Goal: Find contact information: Find contact information

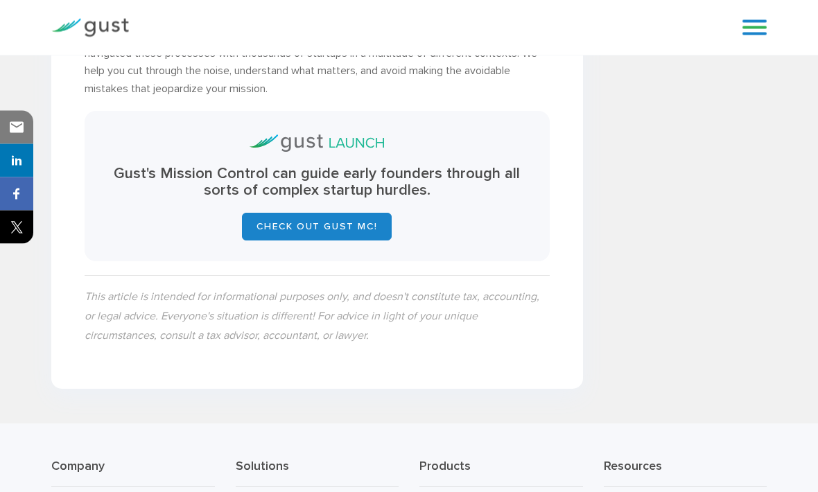
scroll to position [2092, 0]
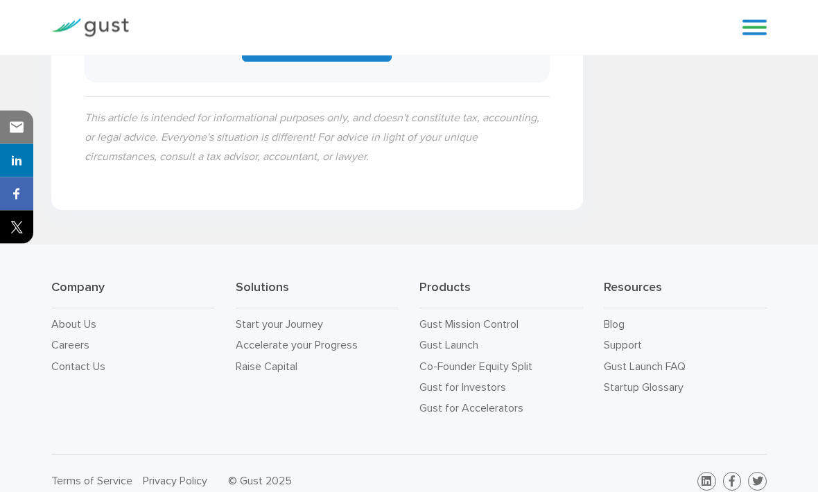
click at [102, 374] on link "Contact Us" at bounding box center [78, 367] width 54 height 13
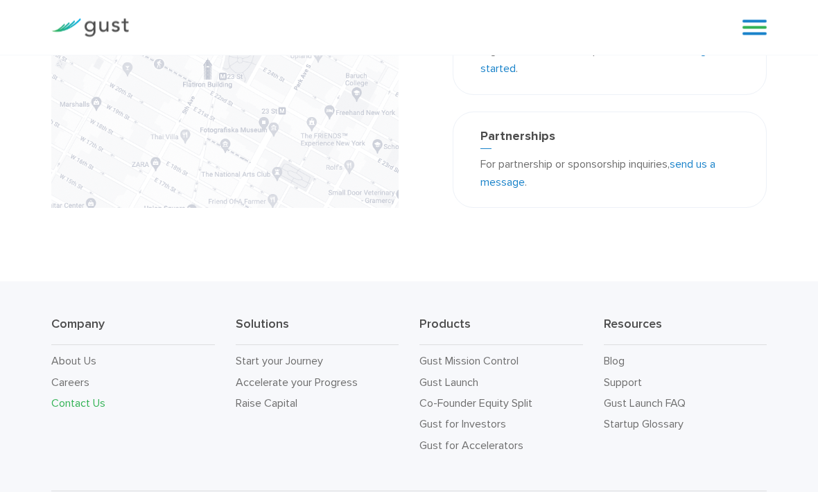
scroll to position [386, 0]
click at [621, 355] on link "Blog" at bounding box center [614, 361] width 21 height 13
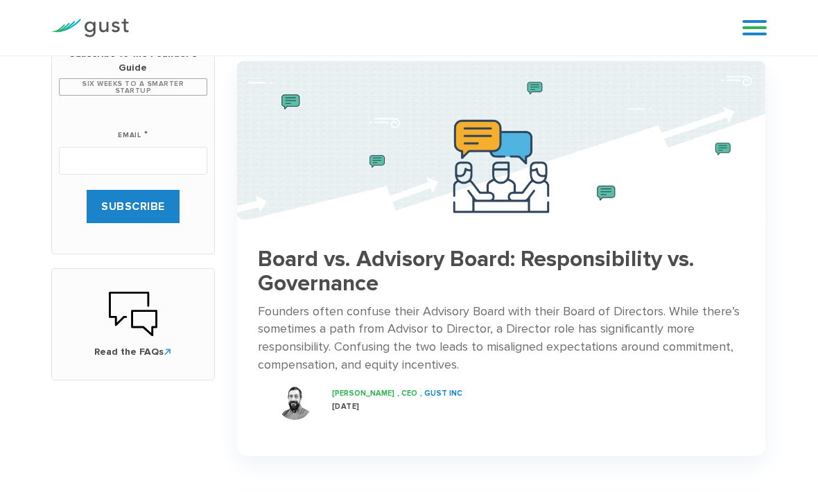
scroll to position [524, 0]
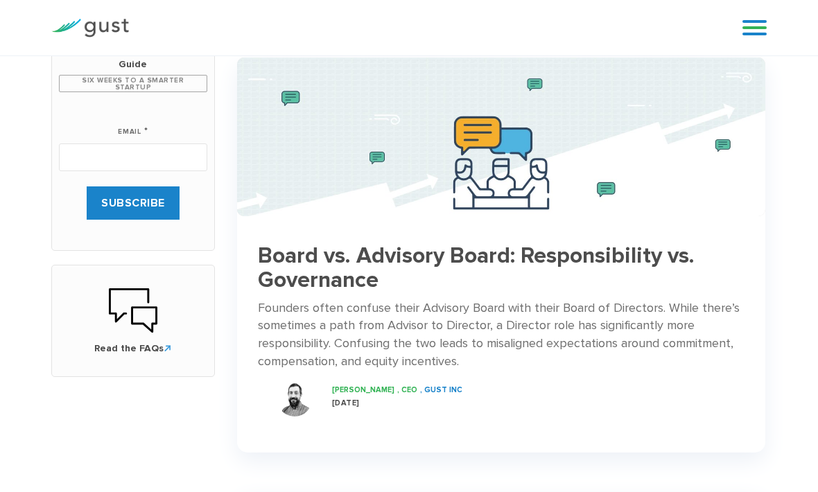
click at [760, 18] on link at bounding box center [755, 27] width 24 height 21
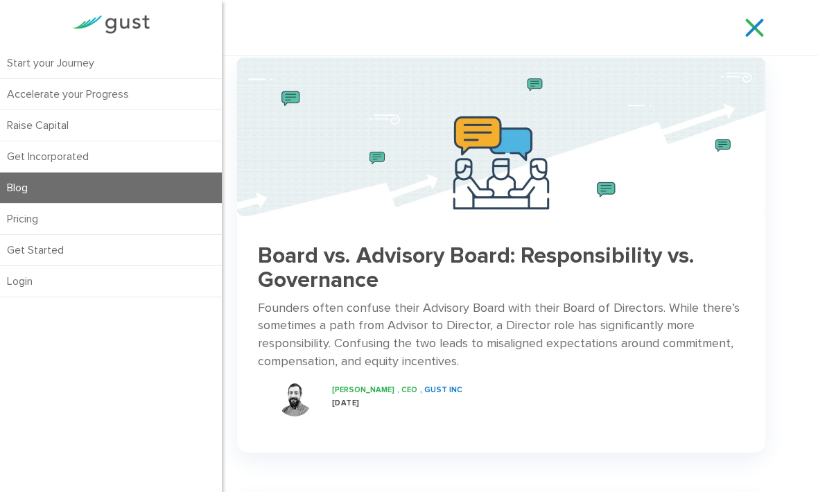
click at [49, 118] on link "Raise Capital" at bounding box center [111, 125] width 222 height 31
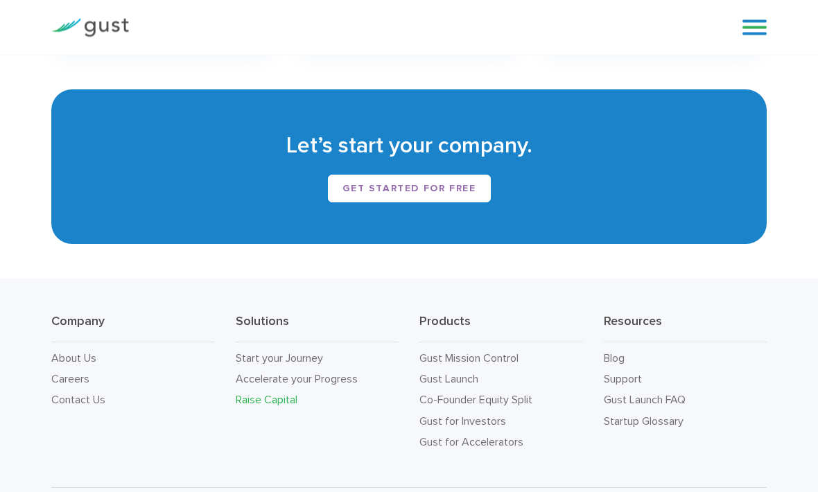
scroll to position [1897, 0]
click at [64, 395] on link "Contact Us" at bounding box center [78, 400] width 54 height 13
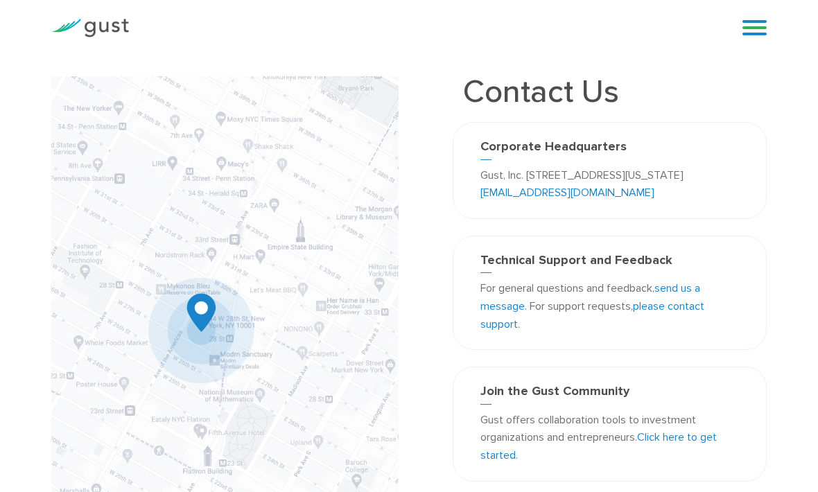
click at [693, 284] on link "send us a message" at bounding box center [590, 296] width 220 height 31
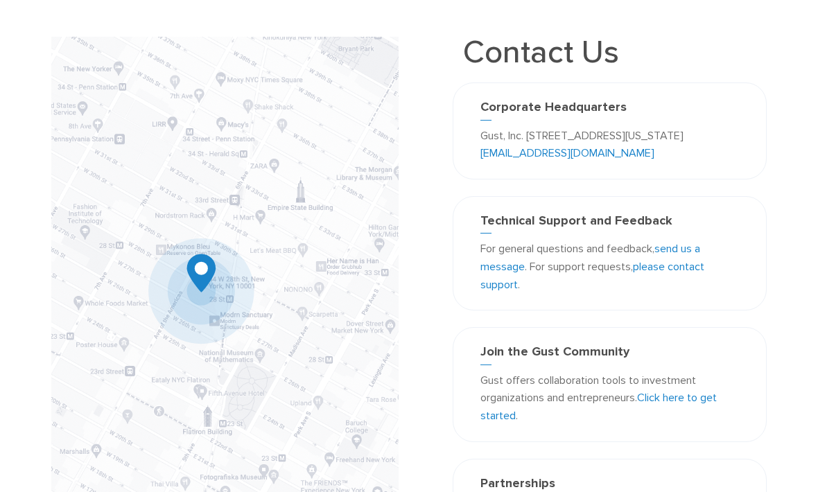
scroll to position [37, 0]
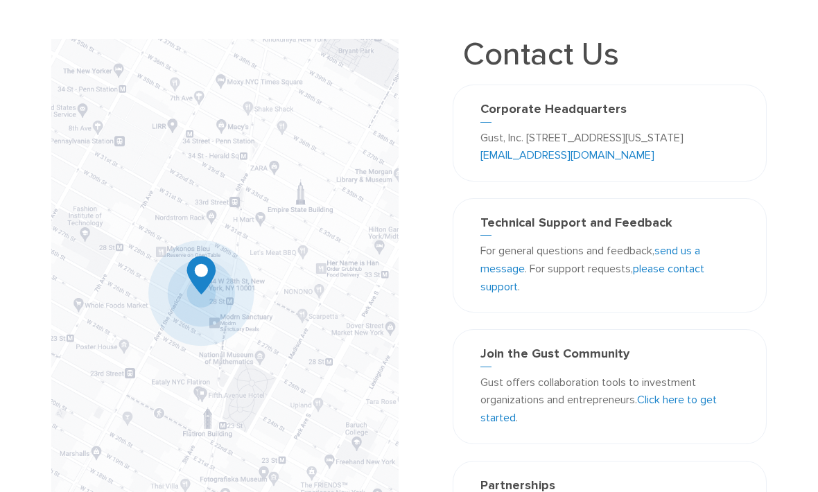
click at [697, 254] on link "send us a message" at bounding box center [590, 259] width 220 height 31
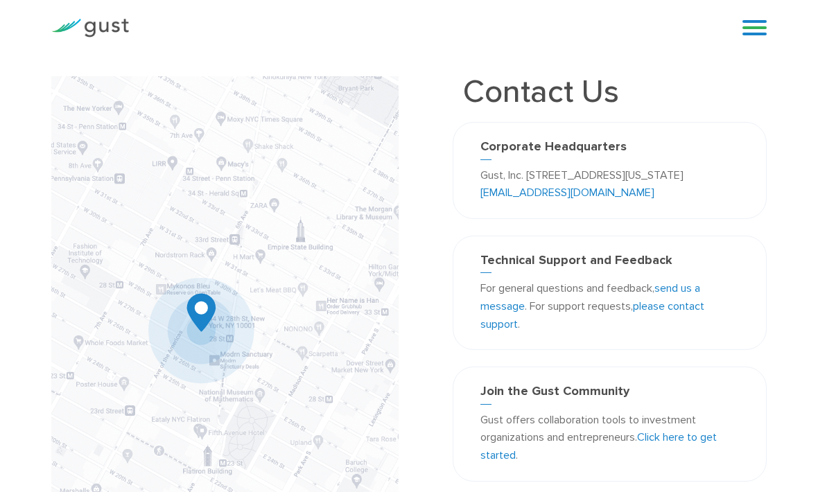
scroll to position [31, 0]
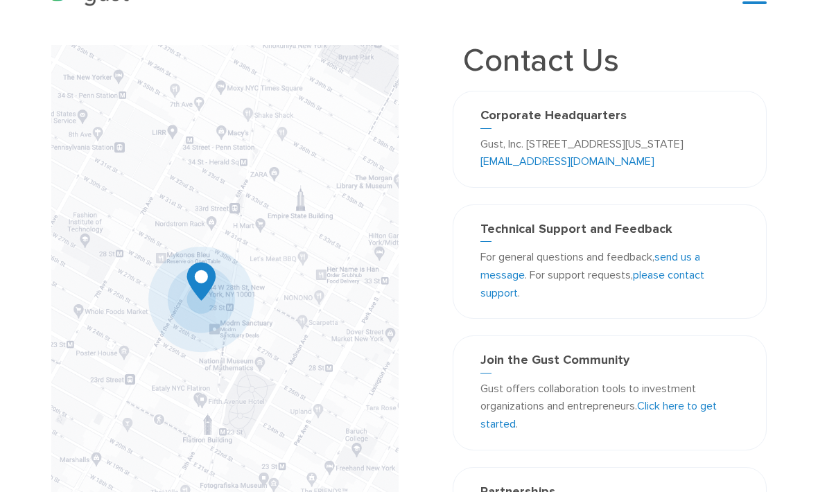
click at [599, 156] on link "[EMAIL_ADDRESS][DOMAIN_NAME]" at bounding box center [567, 161] width 174 height 13
